Goal: Information Seeking & Learning: Learn about a topic

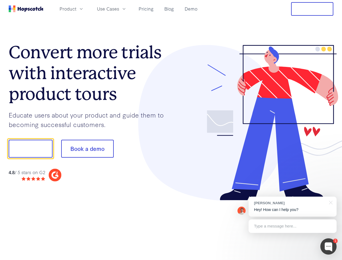
click at [171, 130] on div at bounding box center [252, 123] width 163 height 156
click at [76, 9] on span "Product" at bounding box center [68, 8] width 17 height 7
click at [119, 9] on span "Use Cases" at bounding box center [108, 8] width 22 height 7
click at [312, 9] on button "Free Trial" at bounding box center [312, 9] width 42 height 14
click at [30, 149] on button "Show me!" at bounding box center [31, 149] width 44 height 18
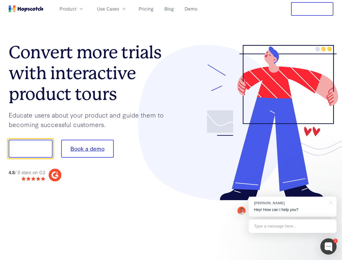
click at [87, 149] on button "Book a demo" at bounding box center [87, 149] width 53 height 18
click at [329, 247] on div at bounding box center [329, 246] width 16 height 16
click at [293, 207] on div "[PERSON_NAME] Hey! How can I help you?" at bounding box center [293, 207] width 88 height 20
click at [330, 202] on div at bounding box center [286, 184] width 102 height 108
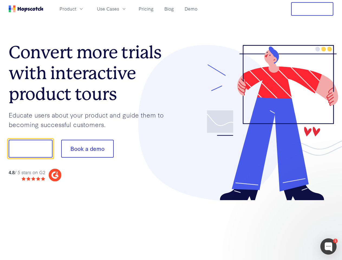
click at [293, 226] on div at bounding box center [286, 184] width 102 height 108
